Goal: Find specific page/section

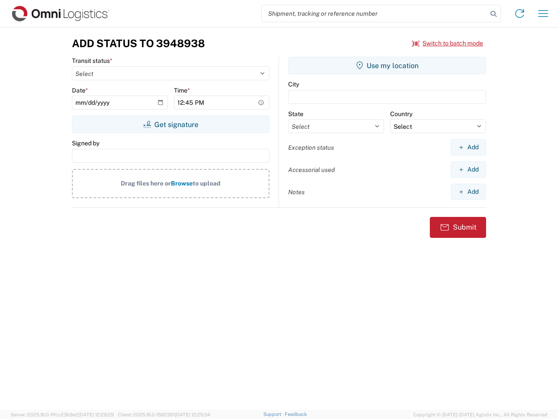
click at [375, 14] on input "search" at bounding box center [375, 13] width 226 height 17
click at [494, 14] on icon at bounding box center [494, 14] width 12 height 12
click at [520, 14] on icon at bounding box center [520, 14] width 14 height 14
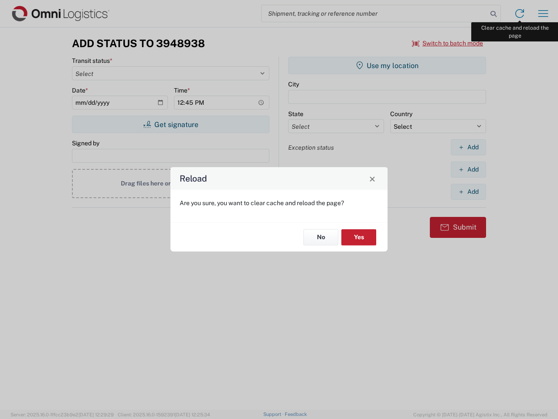
click at [543, 14] on div "Reload Are you sure, you want to clear cache and reload the page? No Yes" at bounding box center [279, 209] width 558 height 419
click at [448, 43] on div "Reload Are you sure, you want to clear cache and reload the page? No Yes" at bounding box center [279, 209] width 558 height 419
click at [171, 124] on div "Reload Are you sure, you want to clear cache and reload the page? No Yes" at bounding box center [279, 209] width 558 height 419
click at [387, 65] on div "Reload Are you sure, you want to clear cache and reload the page? No Yes" at bounding box center [279, 209] width 558 height 419
click at [468, 147] on div "Reload Are you sure, you want to clear cache and reload the page? No Yes" at bounding box center [279, 209] width 558 height 419
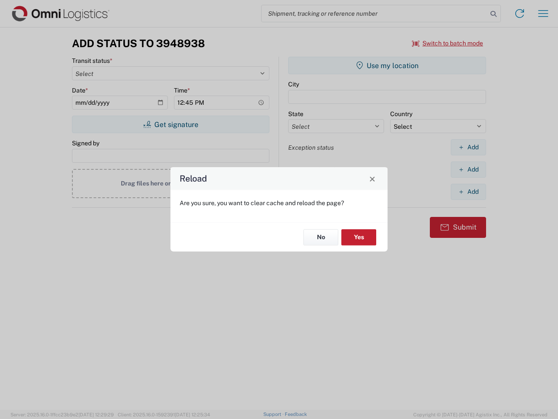
click at [468, 169] on div "Reload Are you sure, you want to clear cache and reload the page? No Yes" at bounding box center [279, 209] width 558 height 419
click at [468, 191] on div "Reload Are you sure, you want to clear cache and reload the page? No Yes" at bounding box center [279, 209] width 558 height 419
